Goal: Task Accomplishment & Management: Manage account settings

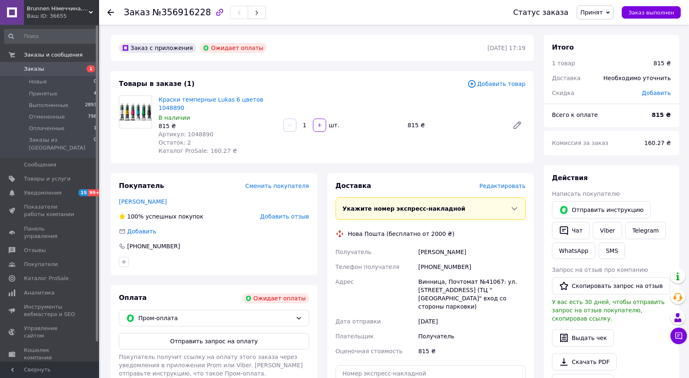
click at [110, 9] on div at bounding box center [110, 12] width 7 height 8
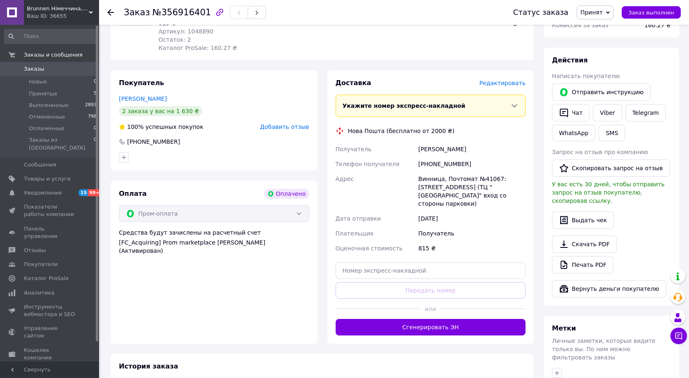
scroll to position [334, 0]
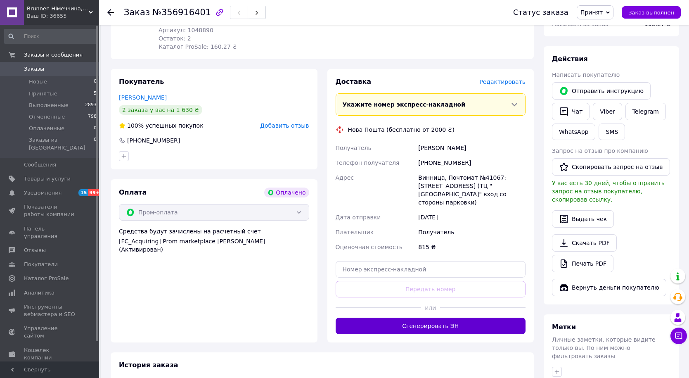
click at [444, 317] on button "Сгенерировать ЭН" at bounding box center [430, 325] width 190 height 17
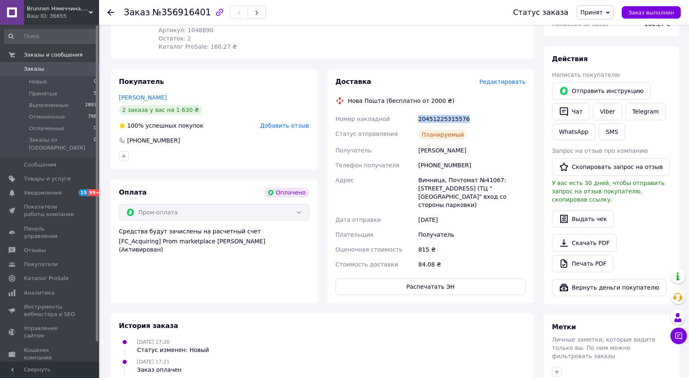
drag, startPoint x: 478, startPoint y: 103, endPoint x: 417, endPoint y: 104, distance: 61.1
click at [417, 111] on div "20451225315576" at bounding box center [471, 118] width 111 height 15
copy div "20451225315576"
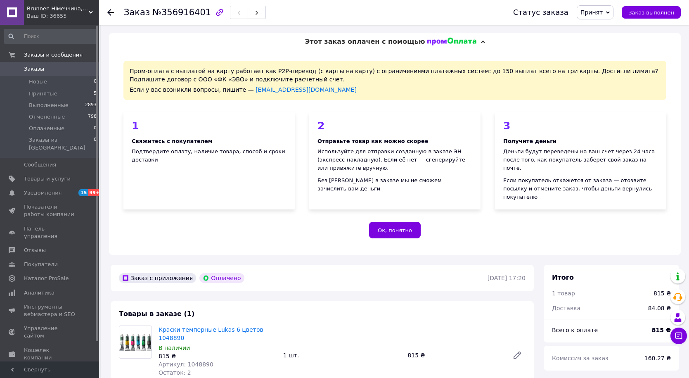
scroll to position [0, 0]
click at [53, 66] on span "Заказы" at bounding box center [50, 68] width 52 height 7
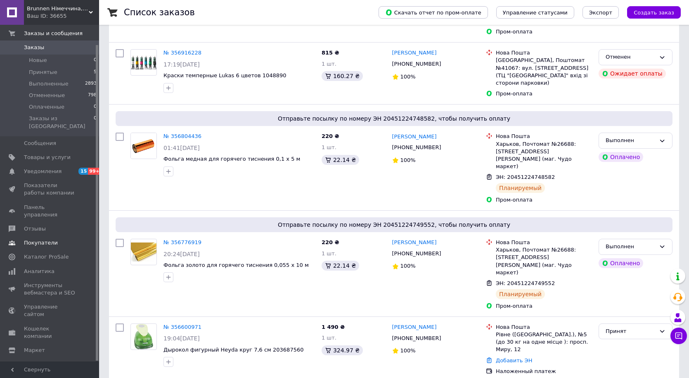
scroll to position [21, 0]
click at [57, 253] on span "Каталог ProSale" at bounding box center [46, 256] width 45 height 7
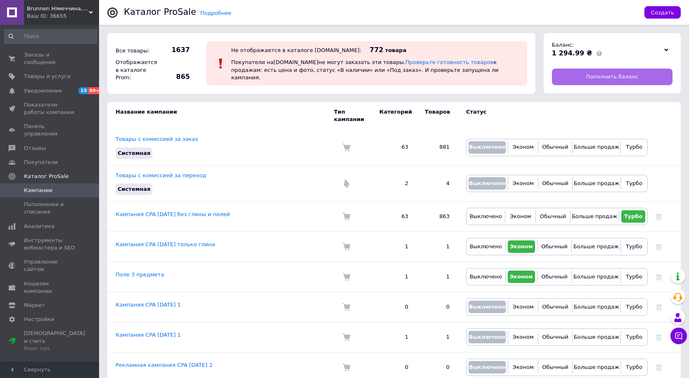
click at [608, 76] on span "Пополнить баланс" at bounding box center [612, 76] width 52 height 7
